Goal: Task Accomplishment & Management: Manage account settings

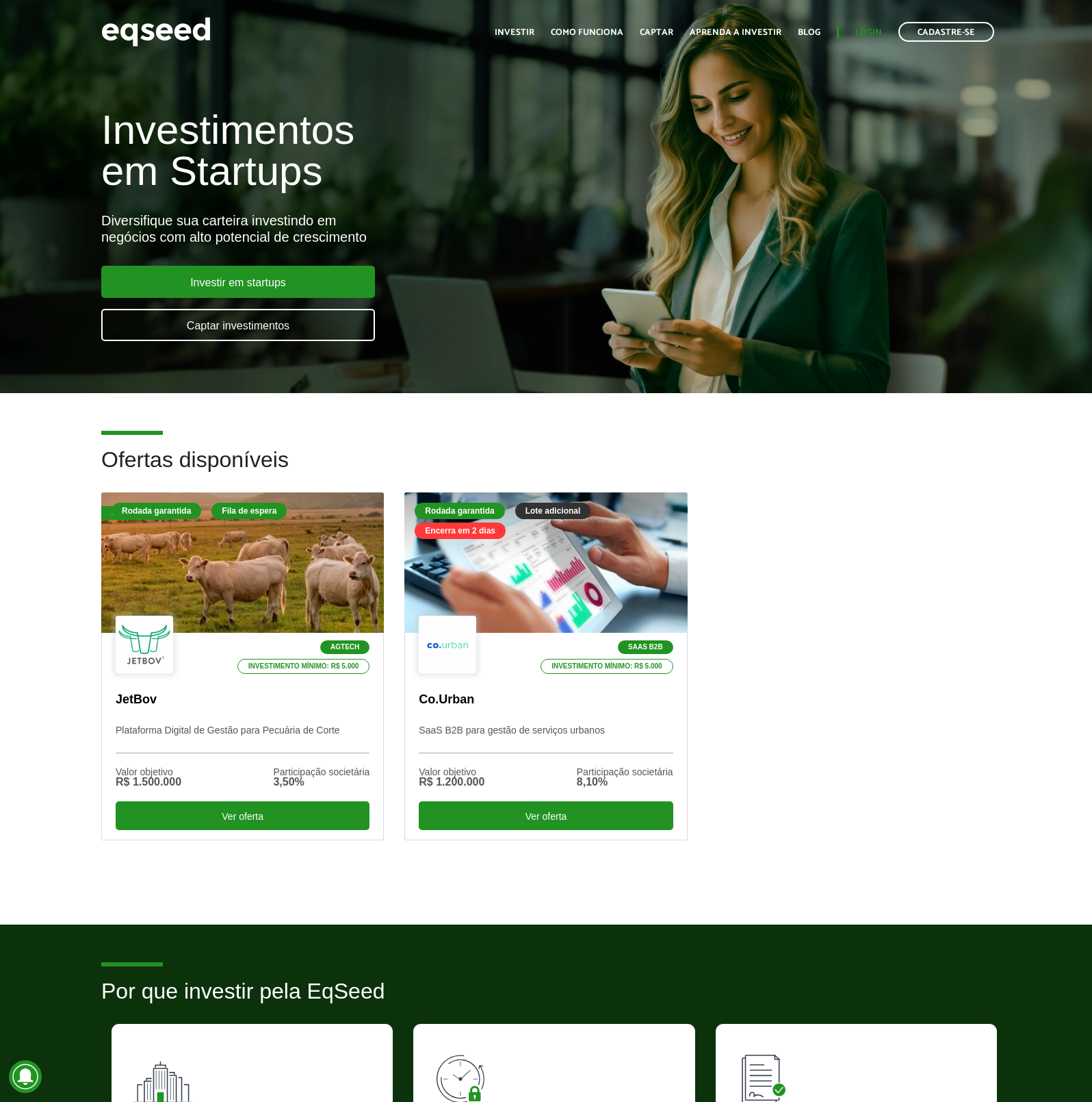
click at [878, 28] on link "Login" at bounding box center [869, 32] width 27 height 9
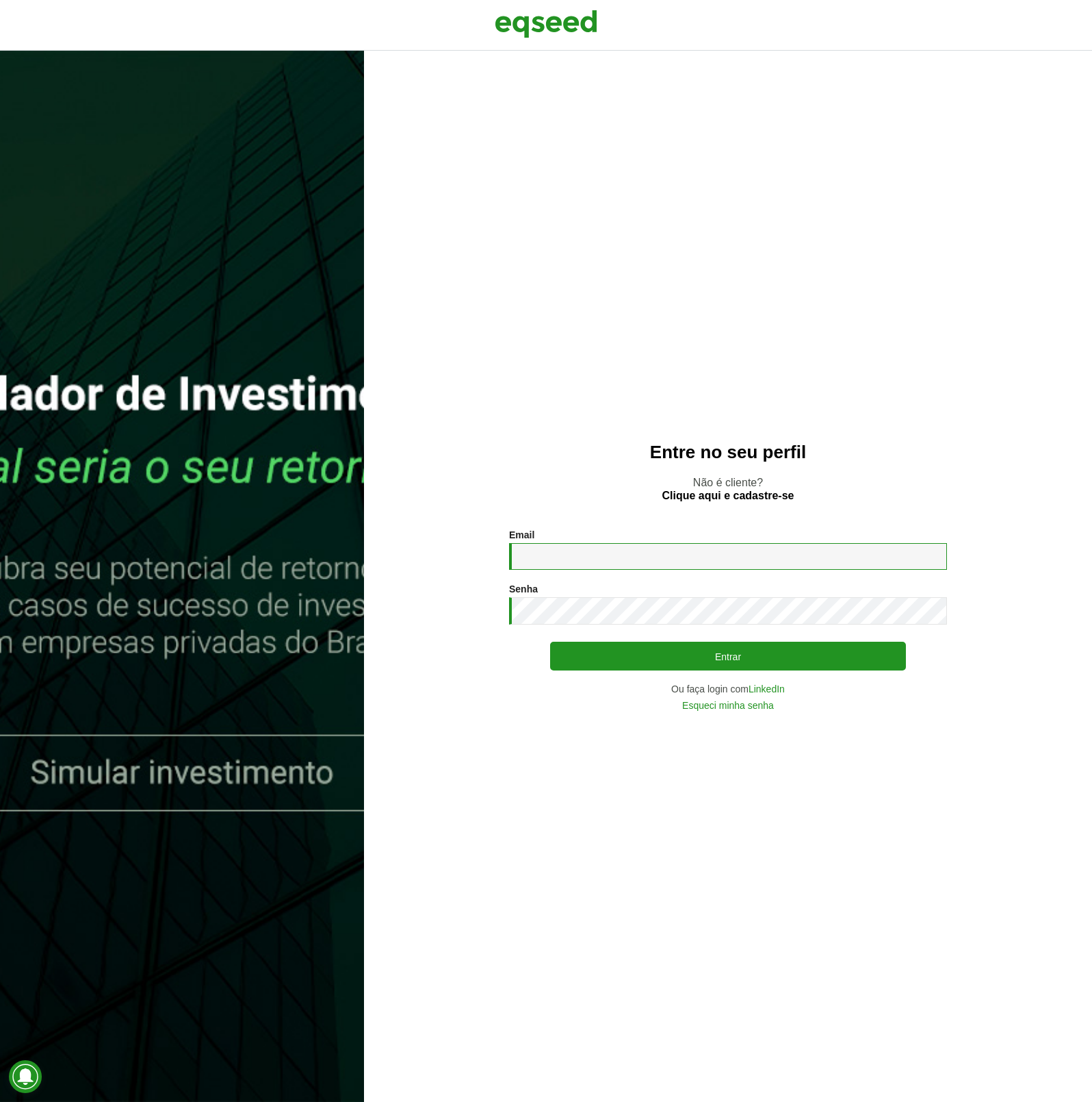
type input "**********"
click at [619, 671] on div "**********" at bounding box center [728, 620] width 438 height 181
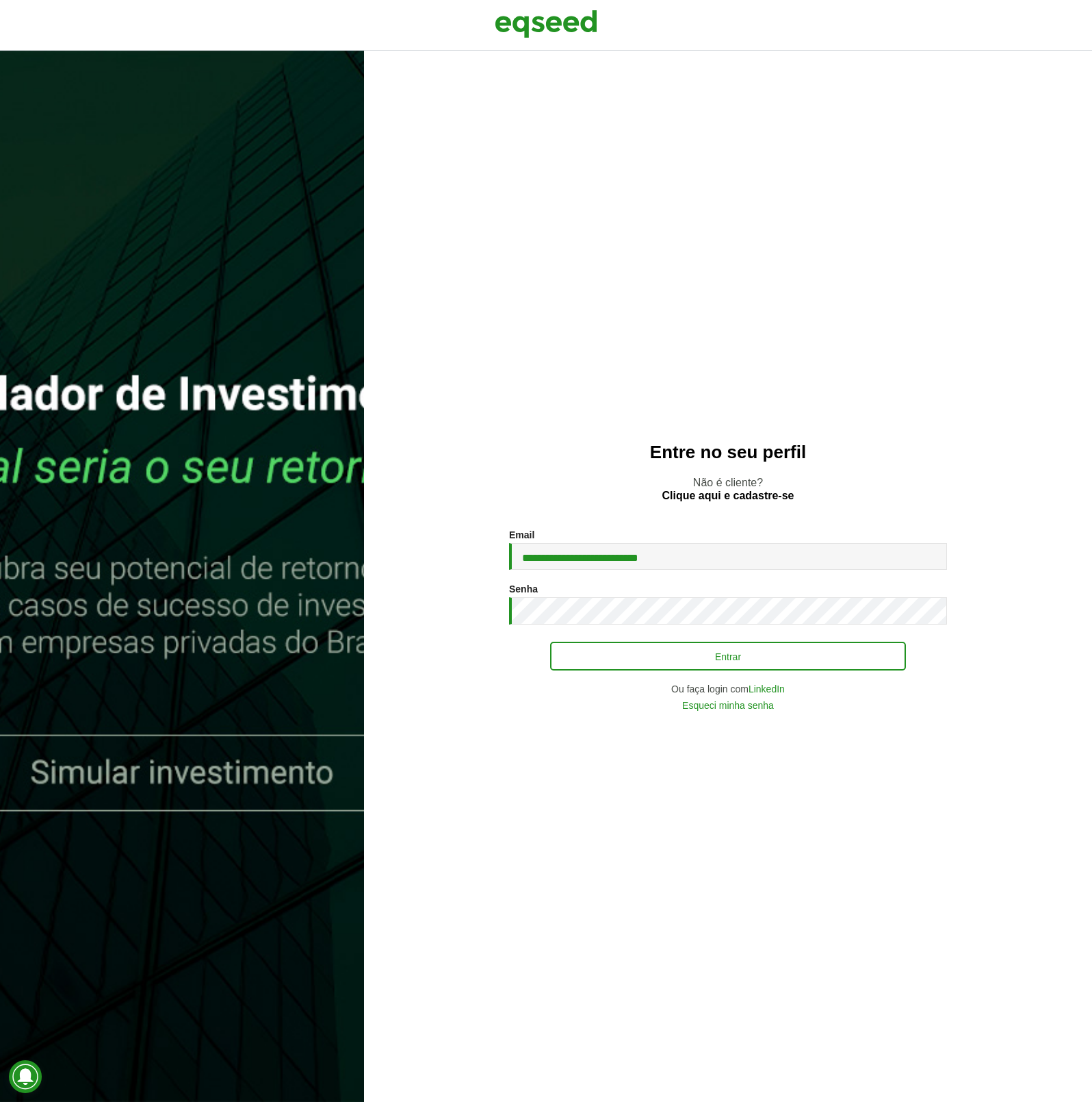
click at [623, 644] on button "Entrar" at bounding box center [728, 656] width 356 height 29
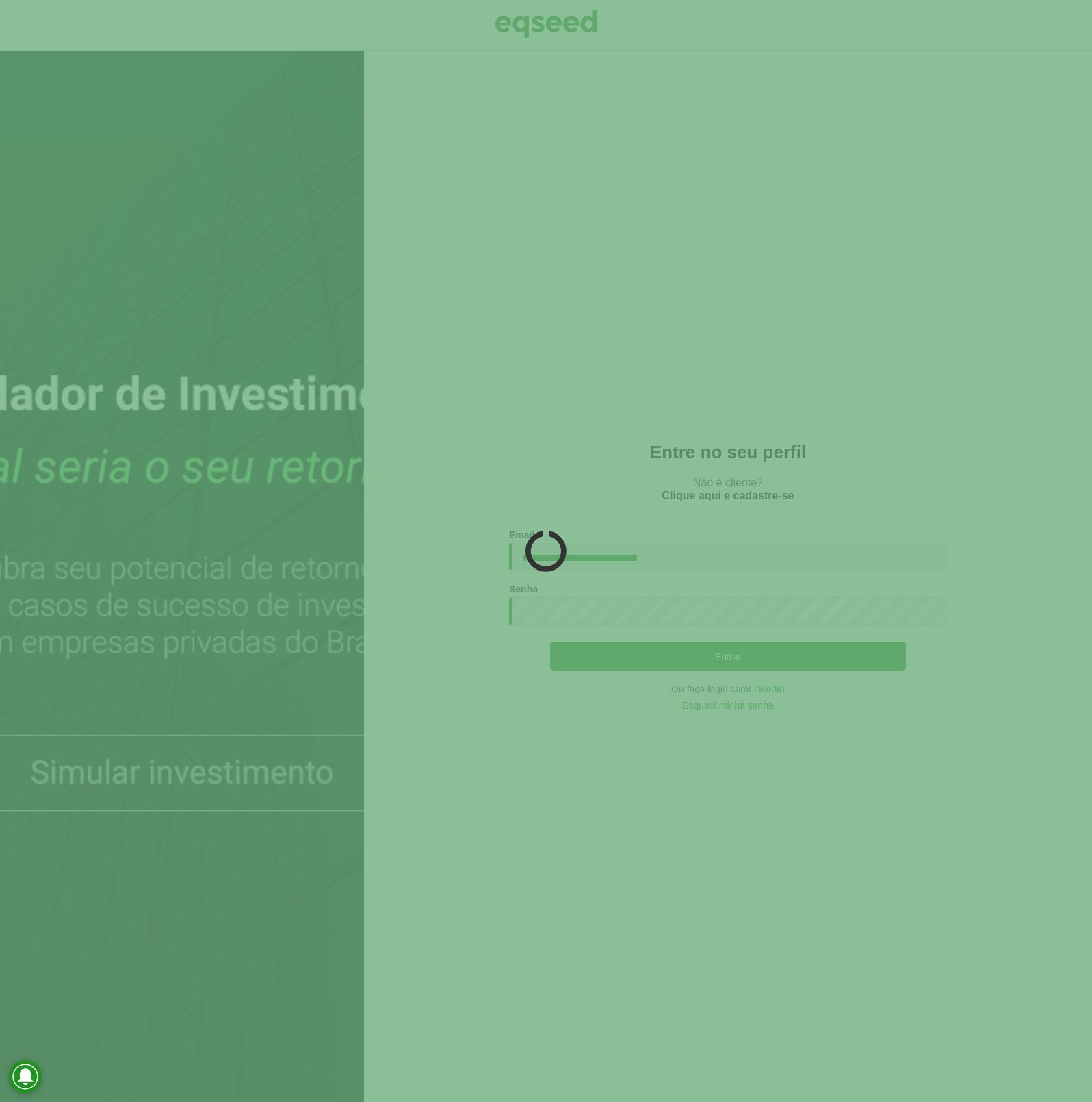
click at [439, 709] on div at bounding box center [546, 551] width 1092 height 1102
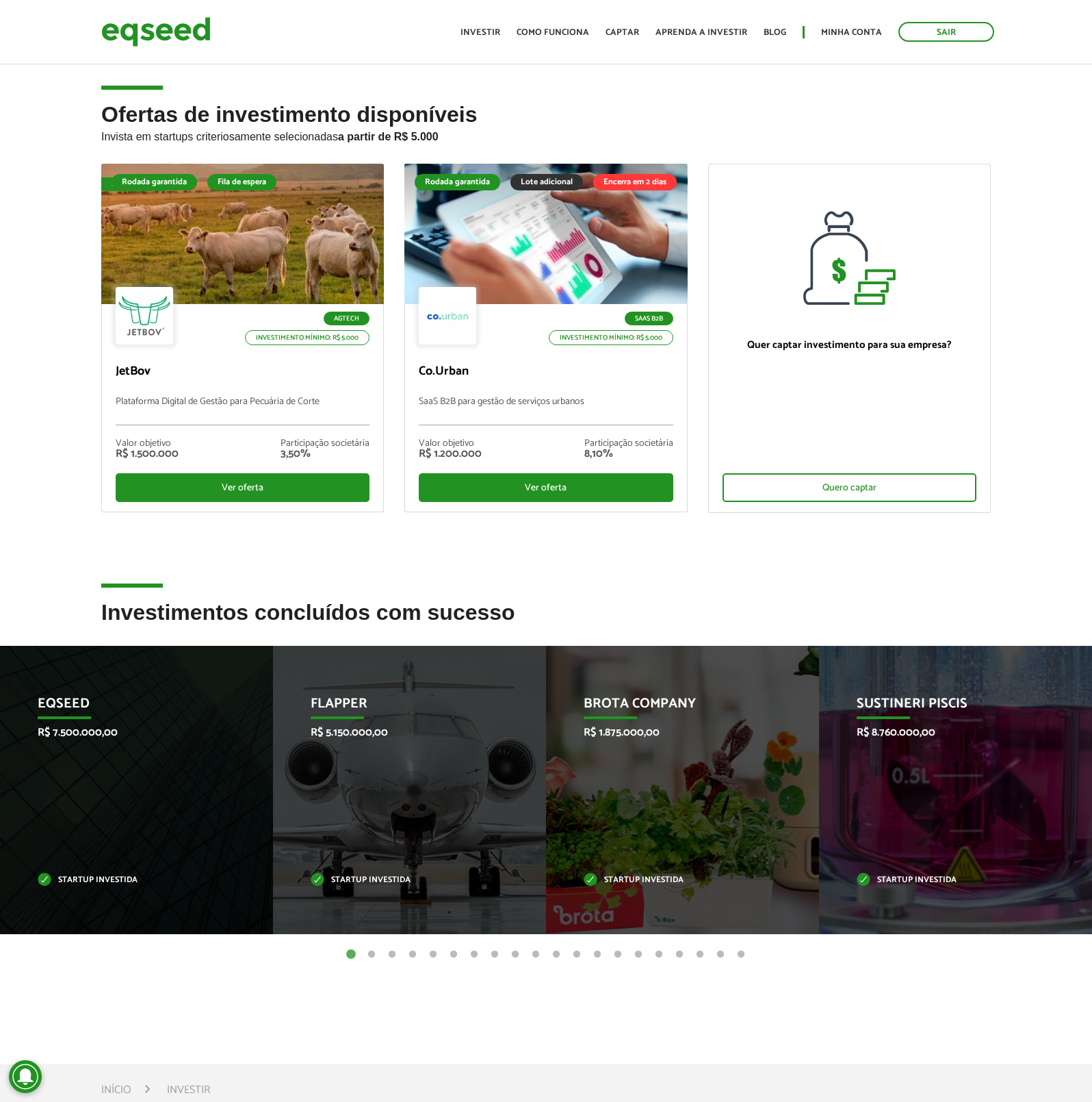
click at [842, 24] on ul "Início Investir Como funciona Captar Aprenda a investir Blog Minha conta Sair" at bounding box center [727, 31] width 548 height 20
click at [841, 30] on link "Minha conta" at bounding box center [852, 32] width 61 height 9
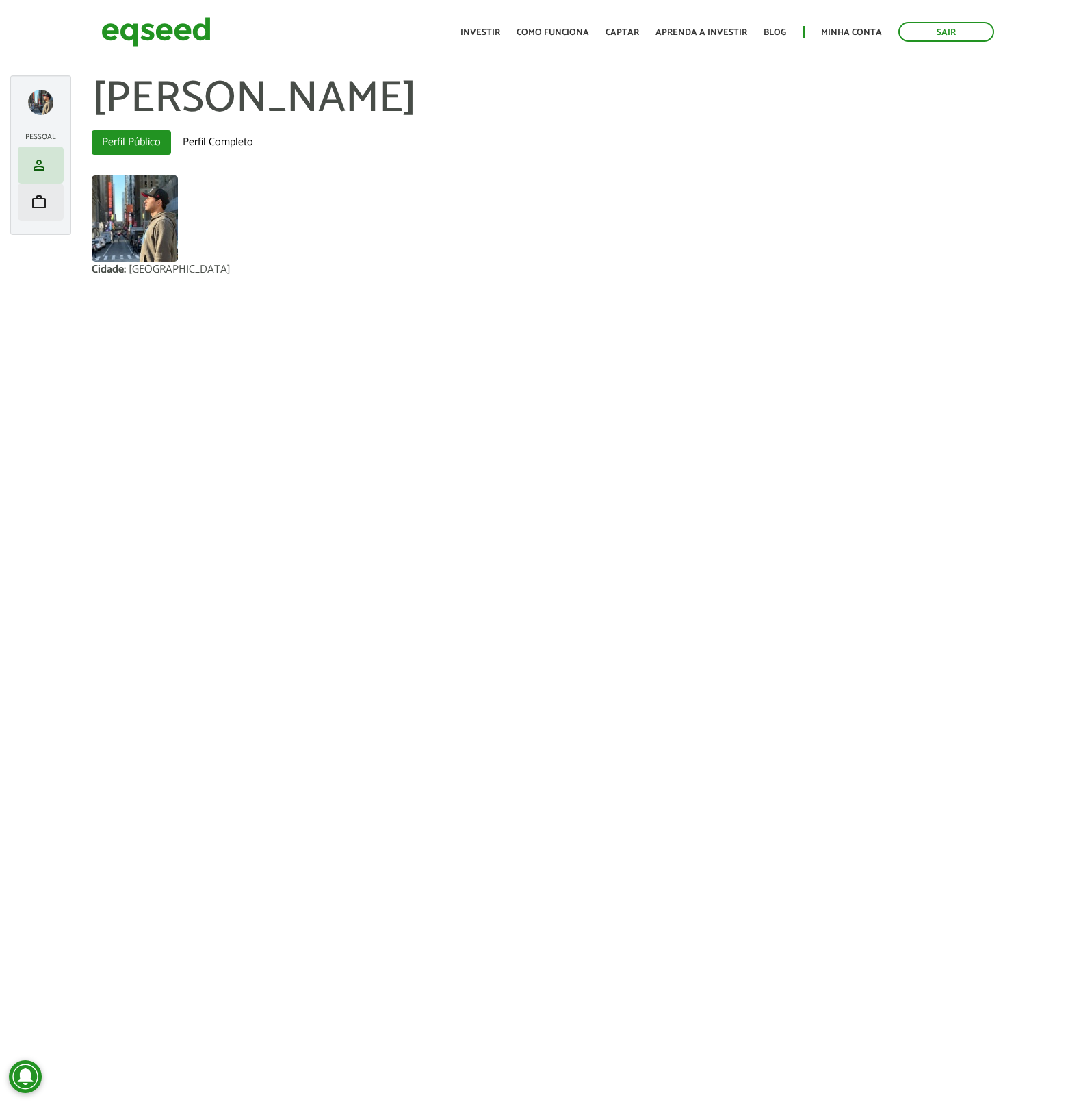
click at [41, 197] on span "work" at bounding box center [38, 201] width 16 height 16
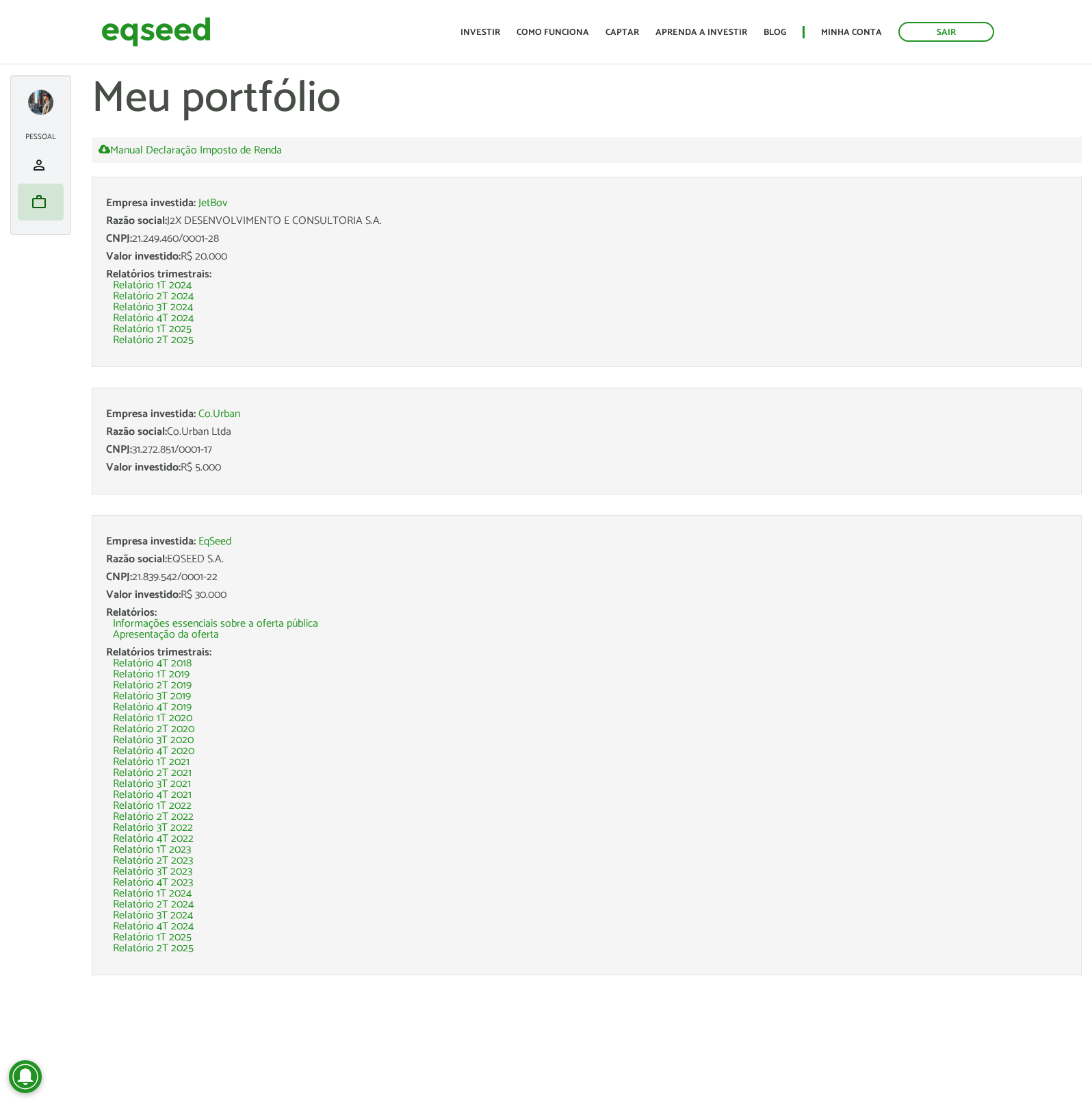
click at [217, 202] on link "JetBov" at bounding box center [213, 203] width 29 height 11
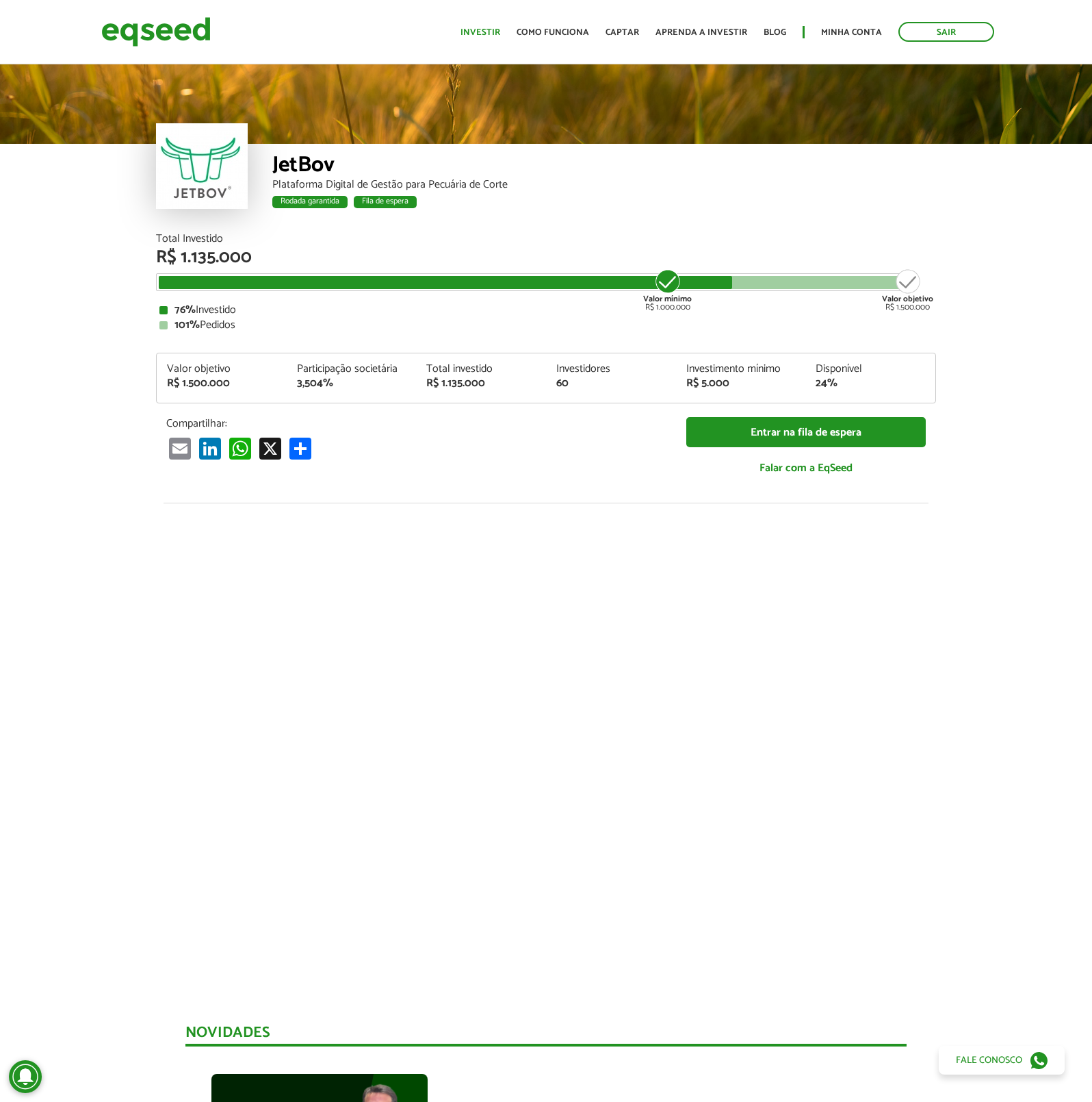
click at [484, 33] on link "Investir" at bounding box center [481, 32] width 40 height 9
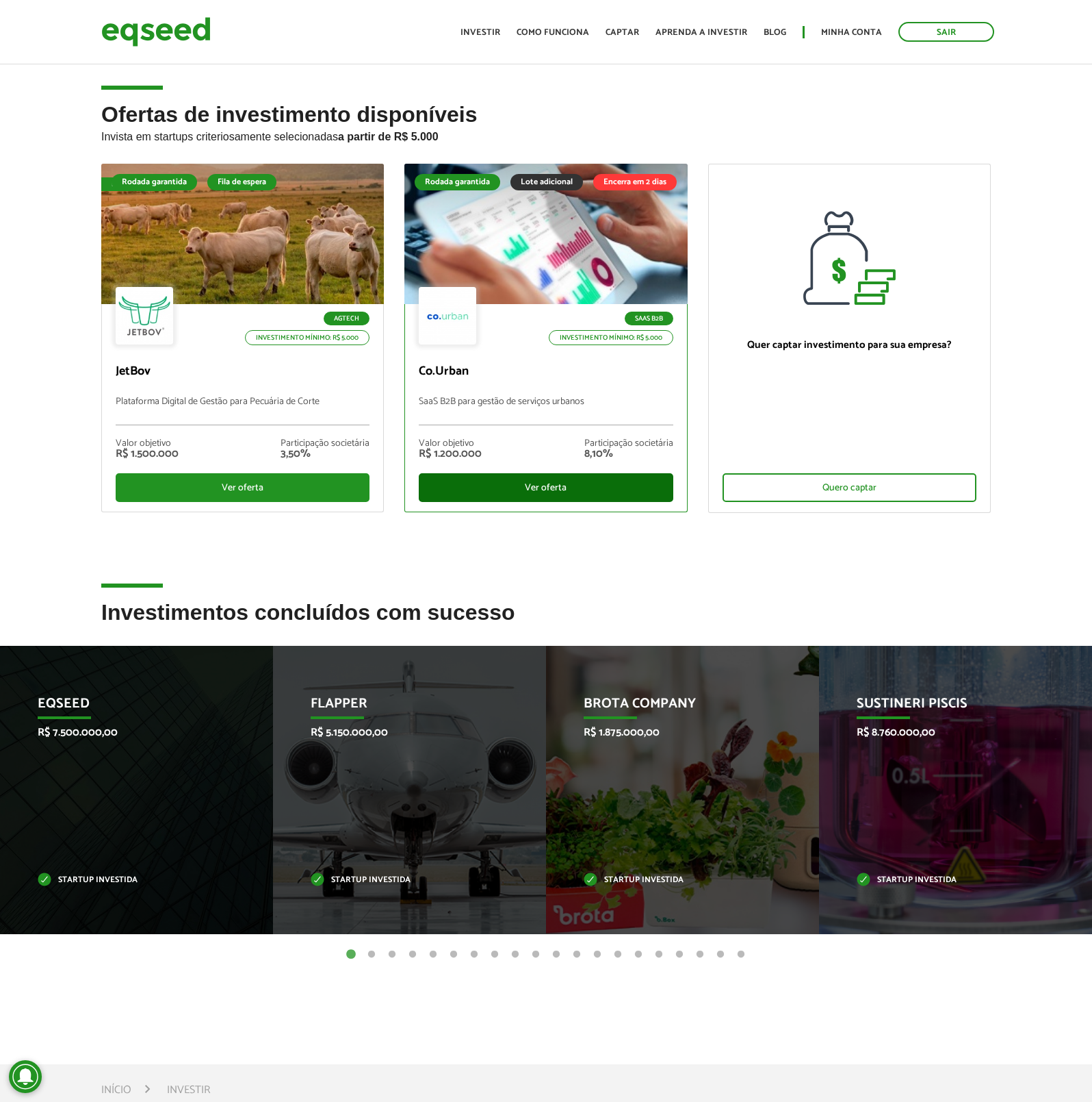
click at [555, 485] on div "Ver oferta" at bounding box center [546, 487] width 254 height 29
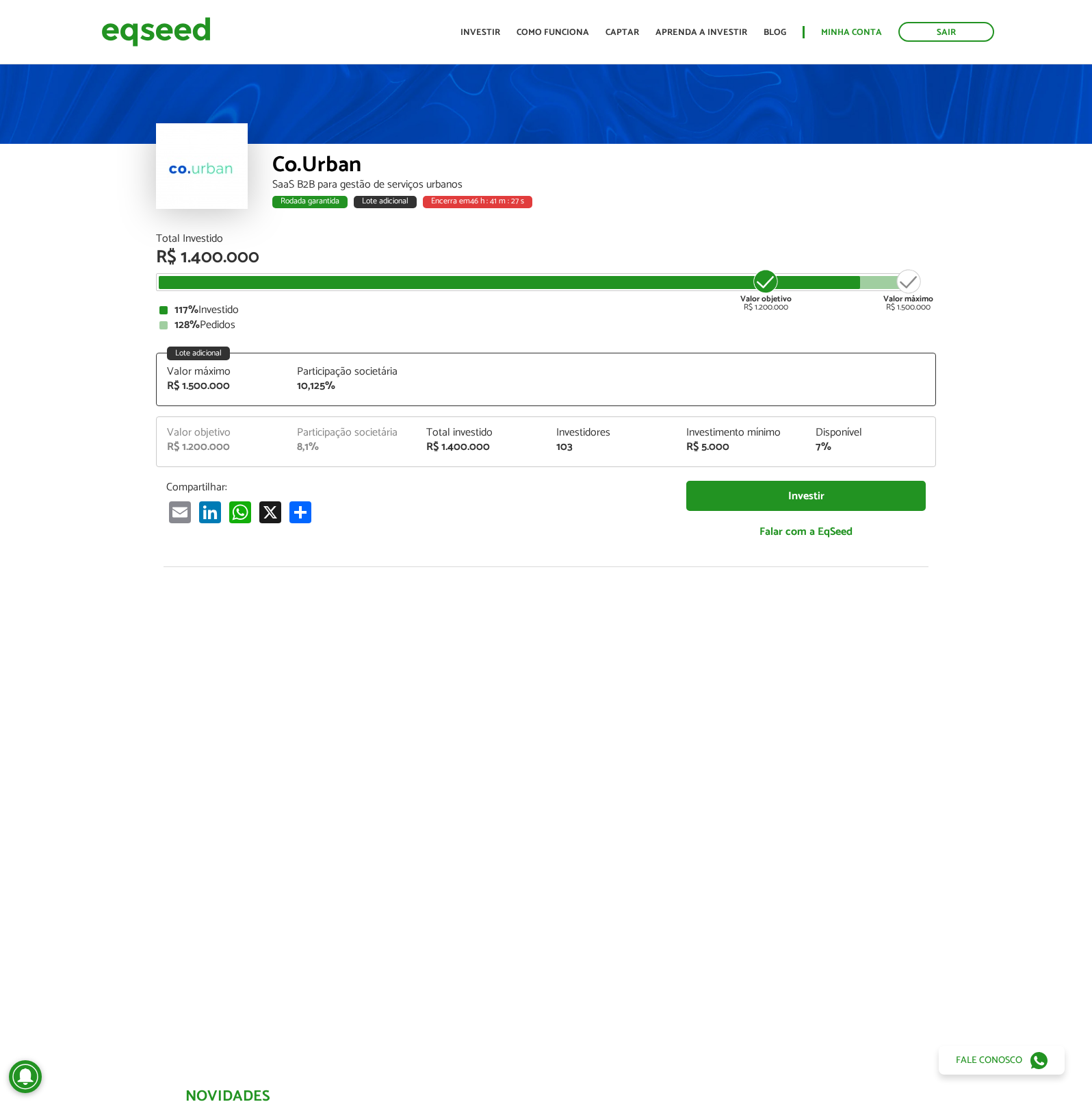
click at [851, 30] on link "Minha conta" at bounding box center [852, 32] width 61 height 9
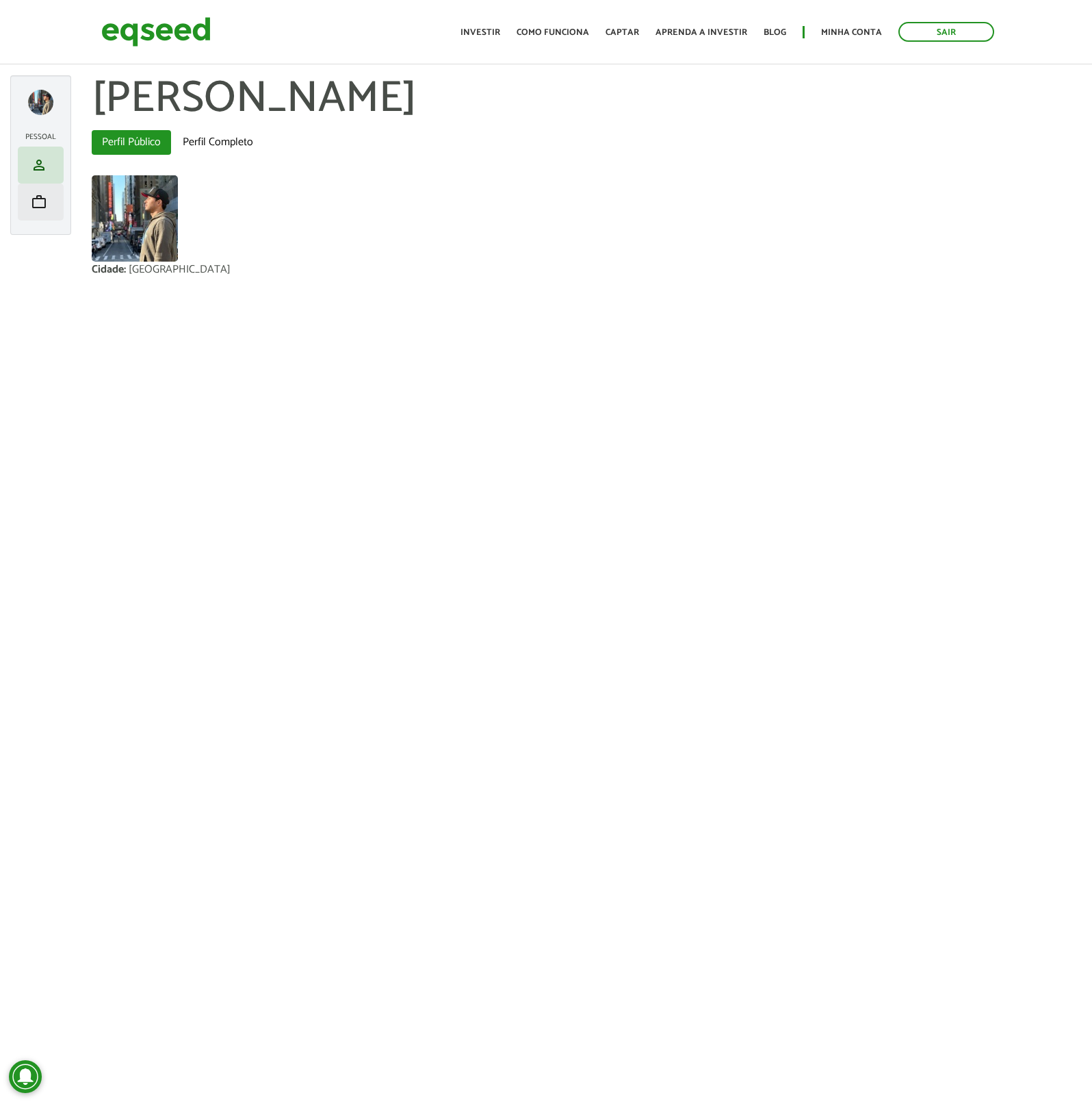
click at [30, 208] on span "work" at bounding box center [38, 201] width 16 height 16
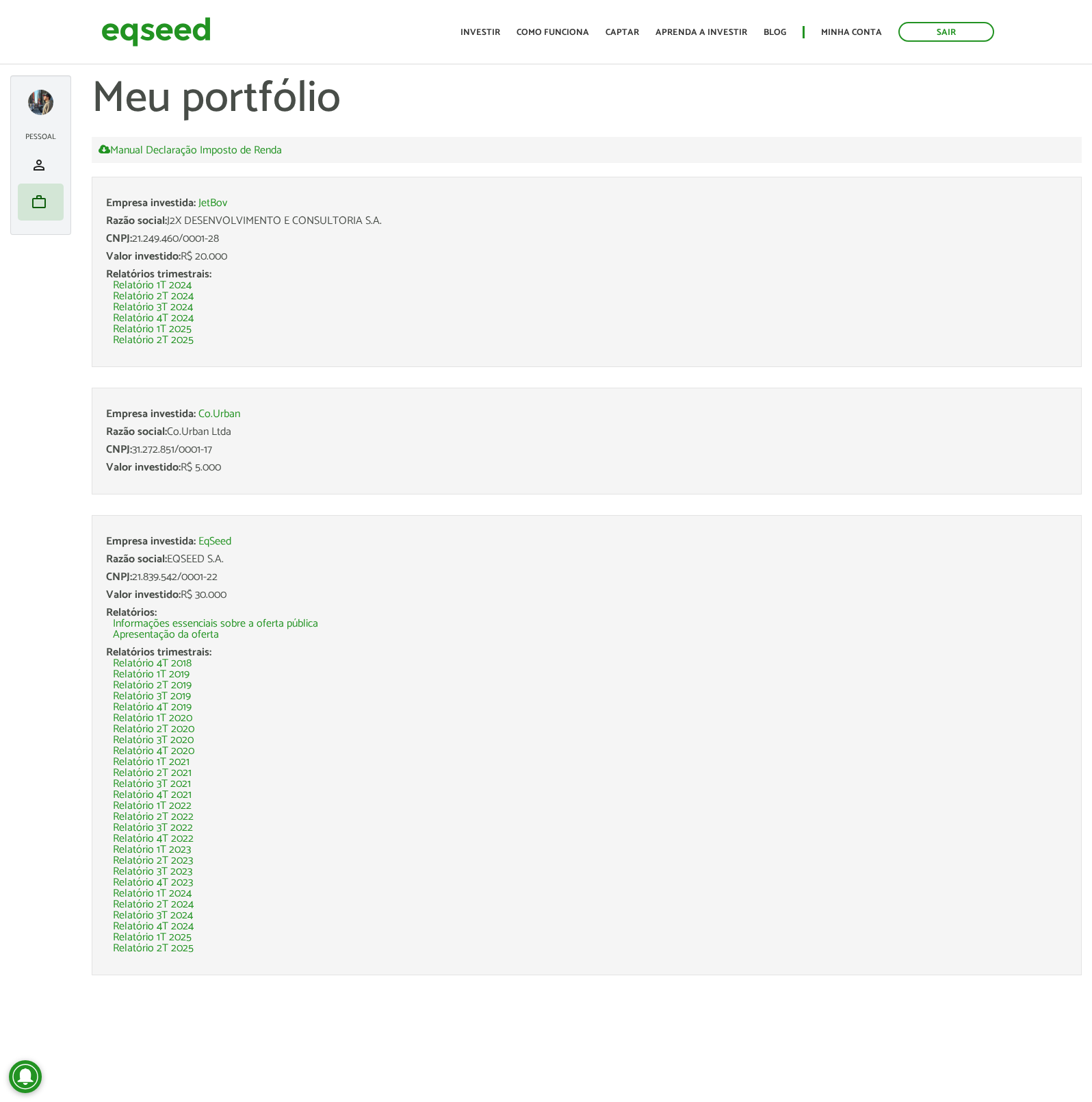
click at [214, 538] on link "EqSeed" at bounding box center [215, 541] width 33 height 11
